Goal: Task Accomplishment & Management: Manage account settings

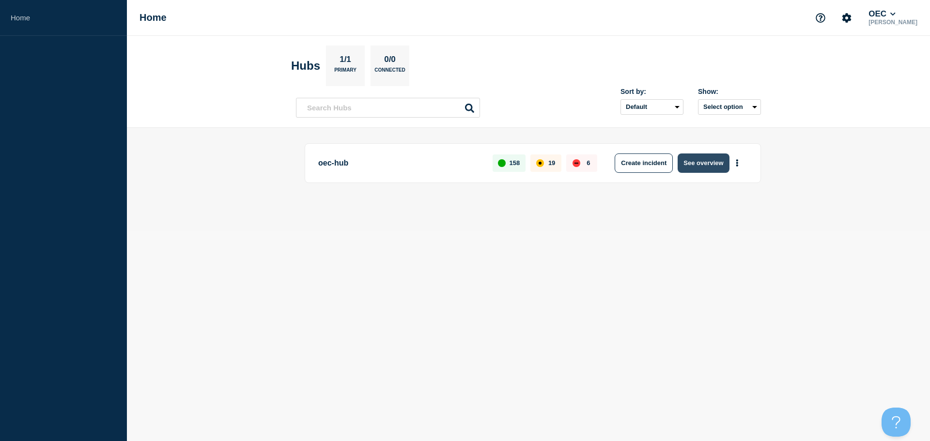
click at [697, 162] on button "See overview" at bounding box center [702, 163] width 51 height 19
click at [720, 168] on button "See overview" at bounding box center [702, 163] width 51 height 19
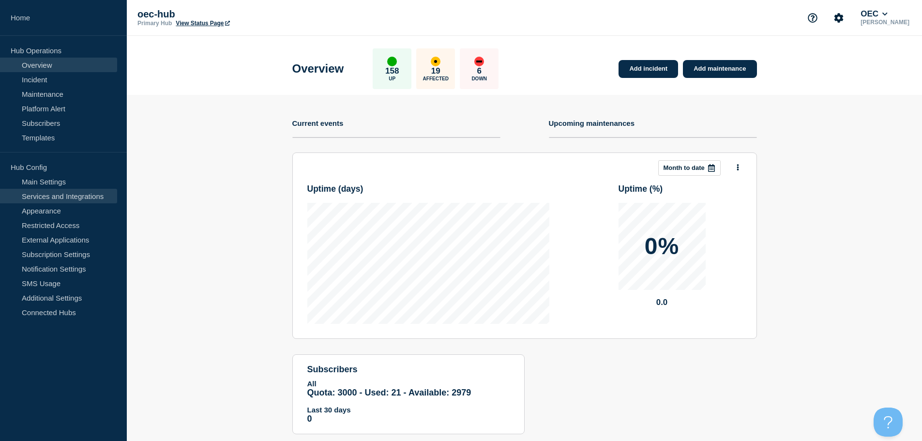
click at [78, 196] on link "Services and Integrations" at bounding box center [58, 196] width 117 height 15
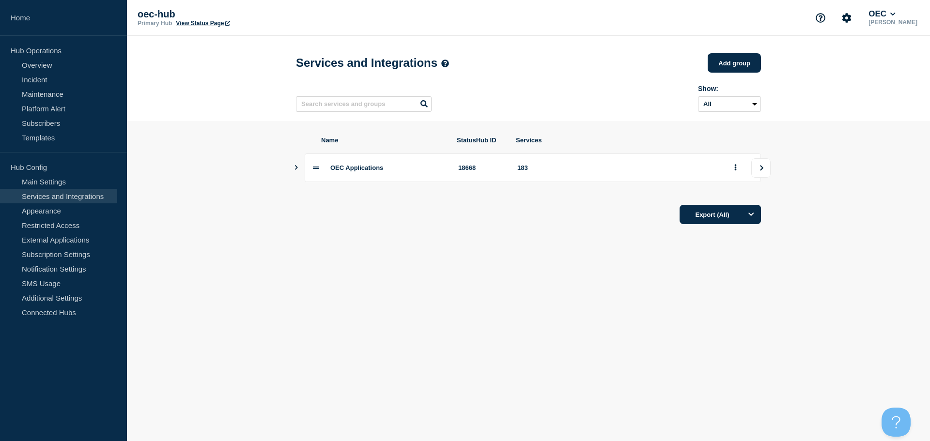
click at [766, 168] on button "view group" at bounding box center [760, 167] width 19 height 19
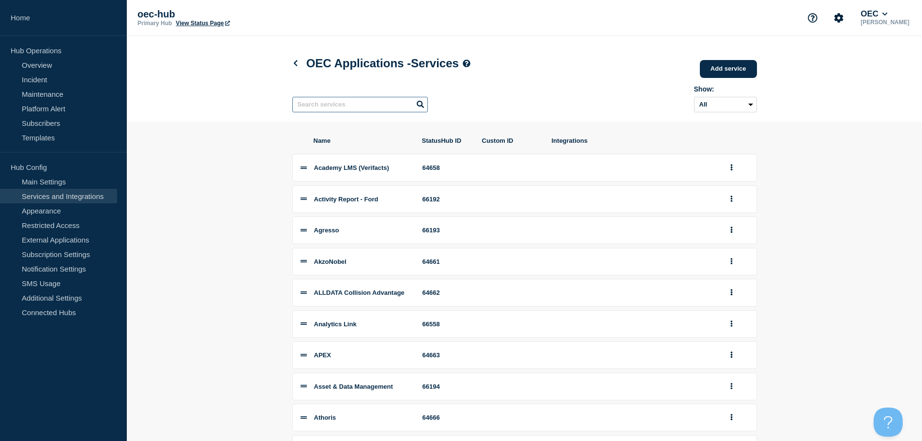
click at [345, 108] on input "text" at bounding box center [360, 104] width 136 height 15
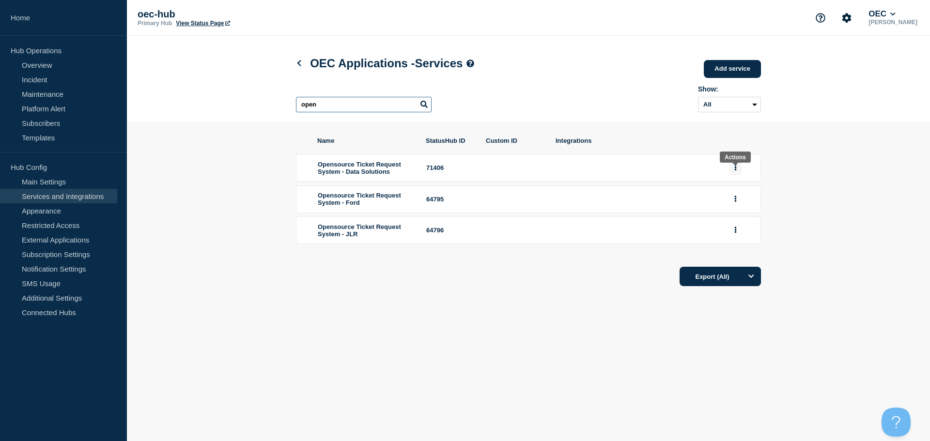
type input "open"
click at [735, 170] on icon "group actions" at bounding box center [735, 167] width 2 height 6
click at [730, 207] on button "Delete" at bounding box center [741, 201] width 48 height 15
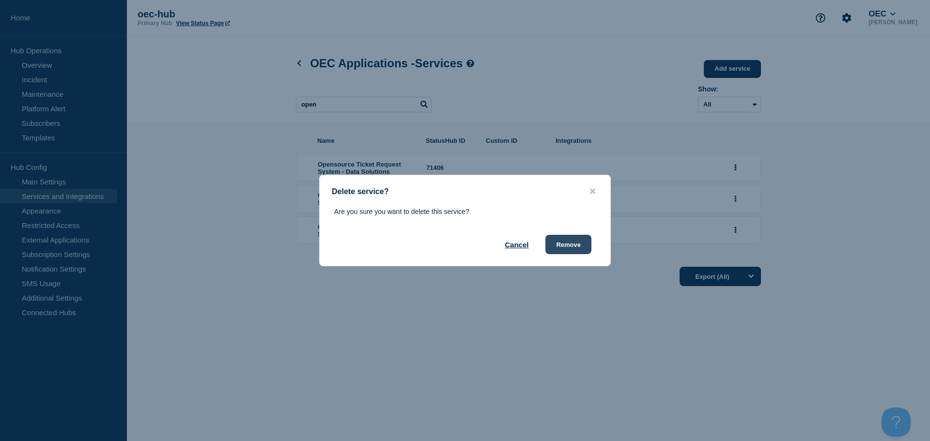
click at [561, 245] on button "Remove" at bounding box center [568, 244] width 46 height 19
